Goal: Information Seeking & Learning: Find specific page/section

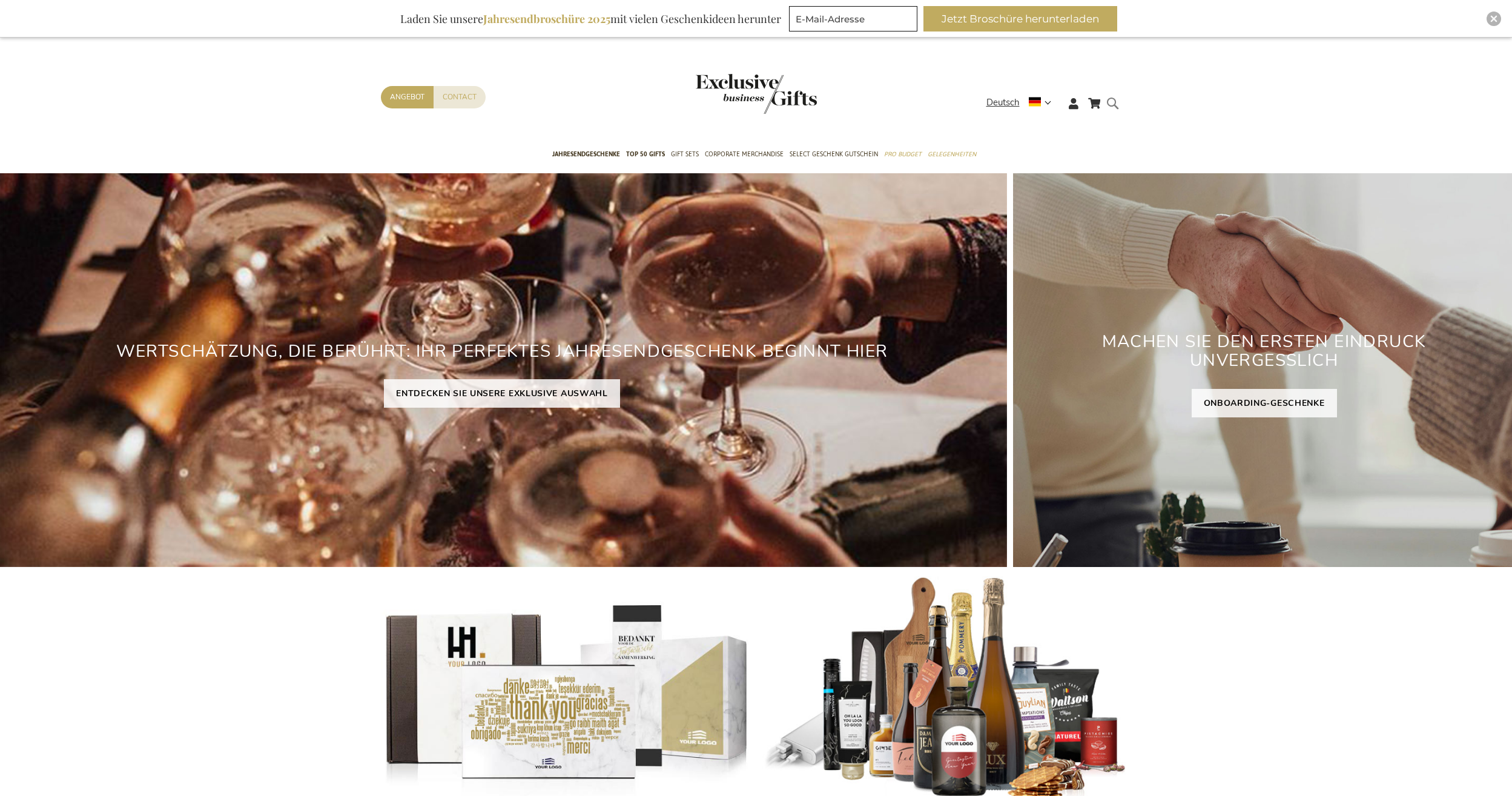
click at [1114, 105] on form "Search Search" at bounding box center [1116, 113] width 12 height 34
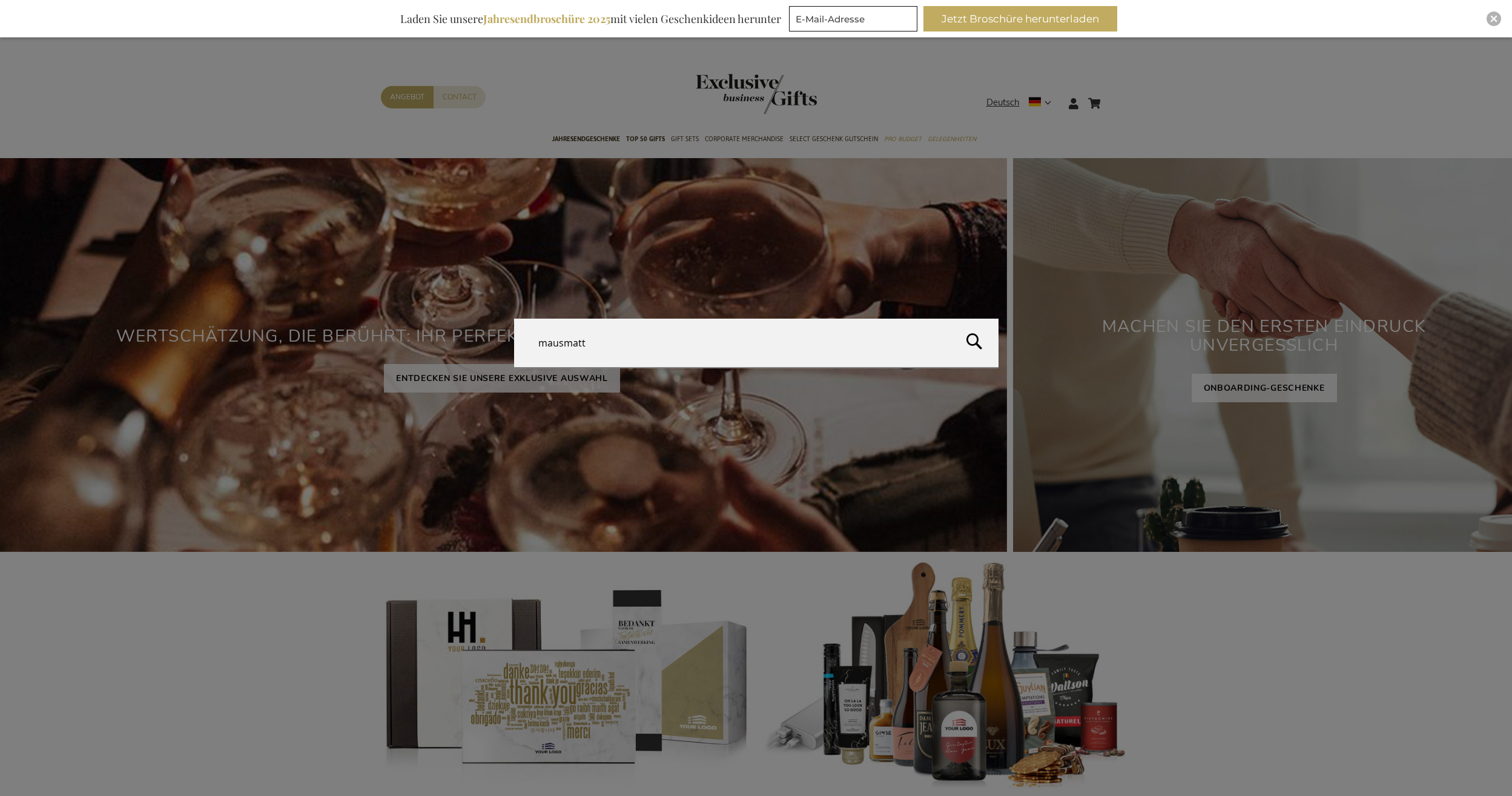
type input "mausmatte"
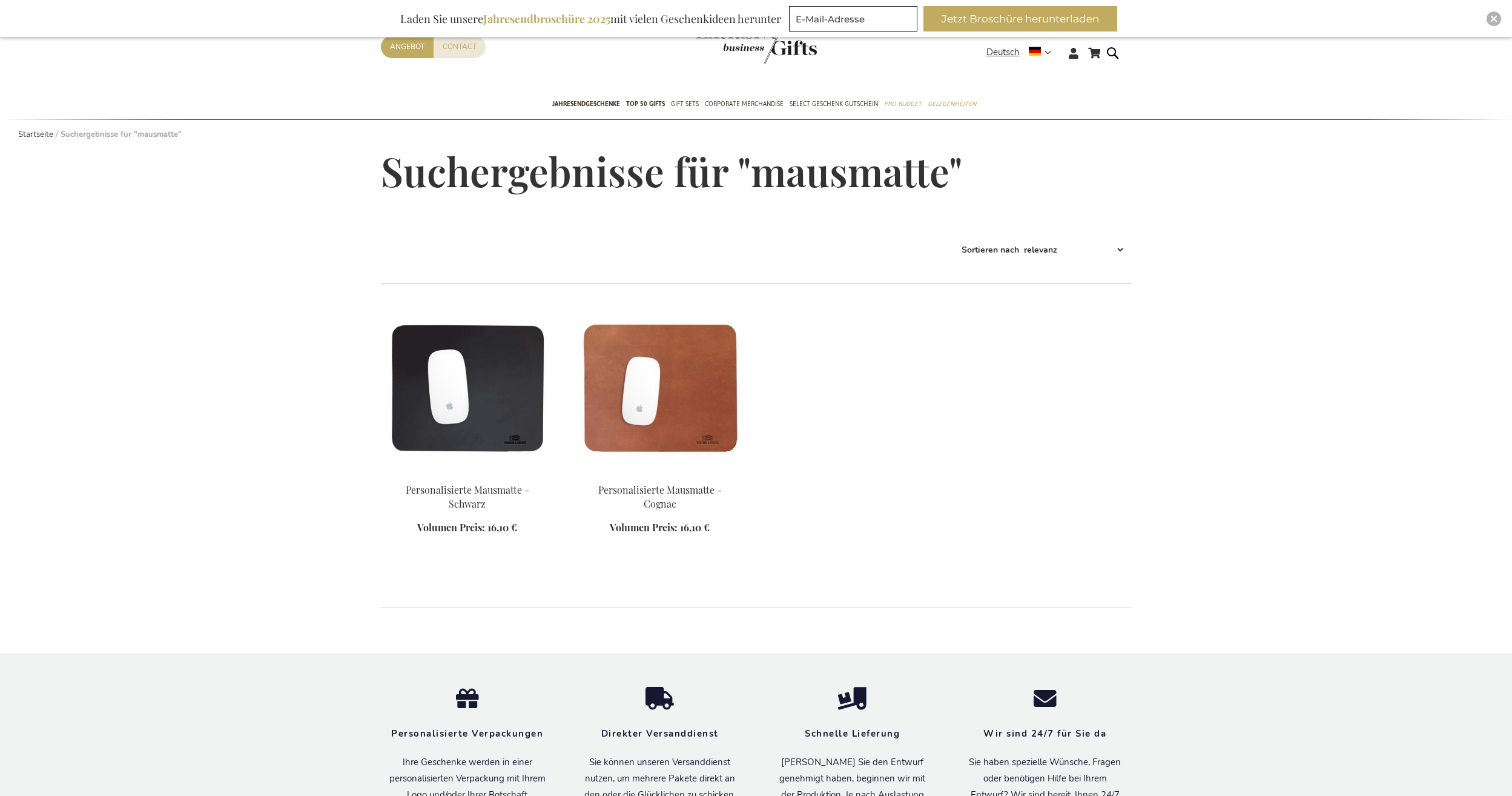
scroll to position [1, 0]
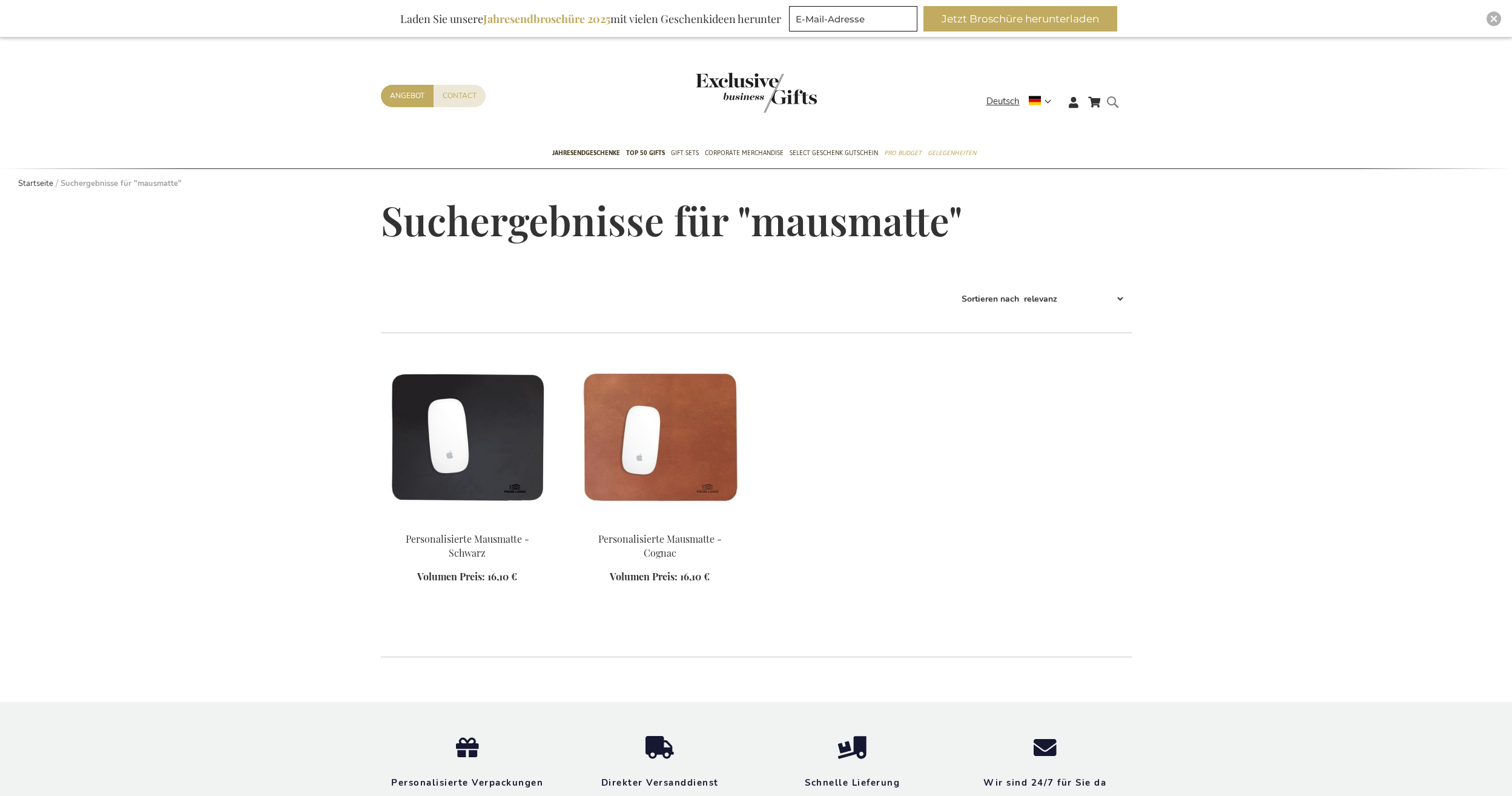
click at [1116, 97] on form "Search mausmatte Search" at bounding box center [1116, 112] width 12 height 34
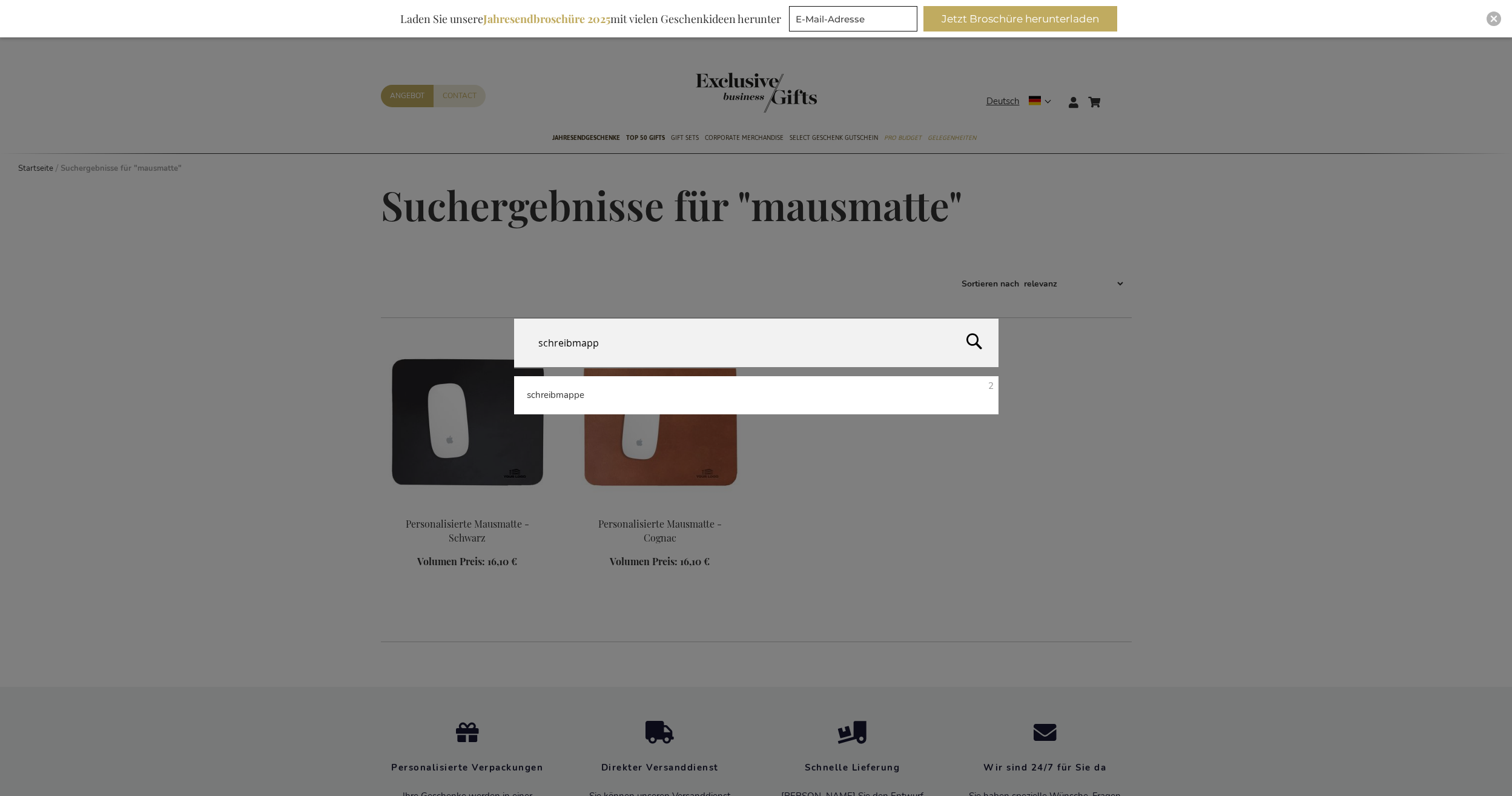
type input "schreibmappe"
